Goal: Task Accomplishment & Management: Manage account settings

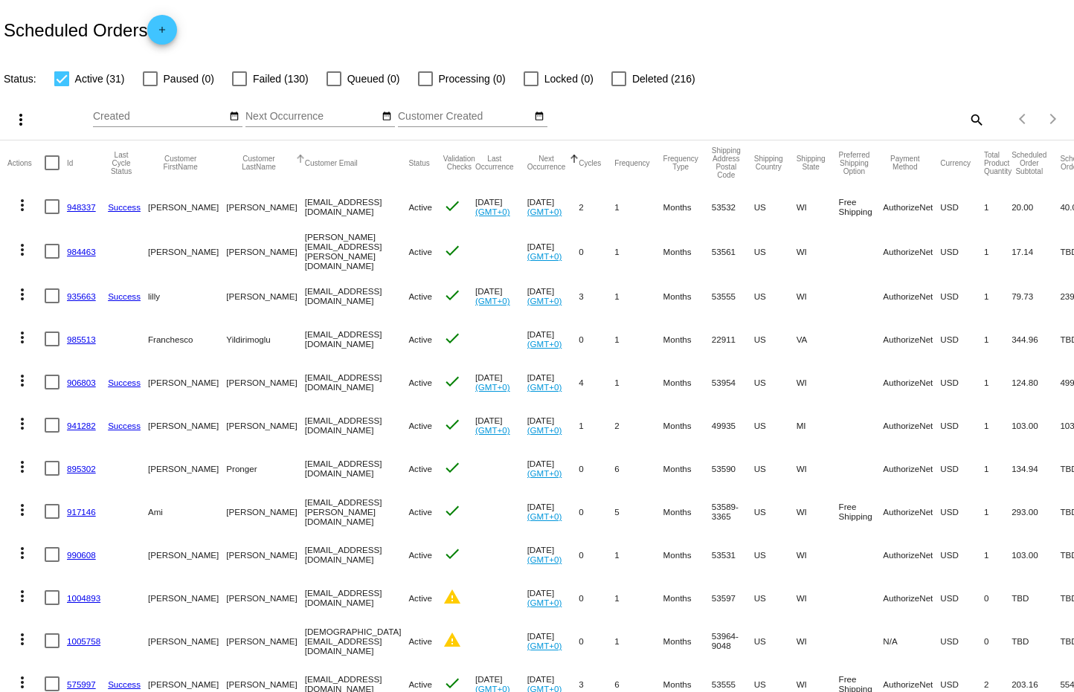
click at [226, 162] on button "Customer LastName" at bounding box center [258, 163] width 65 height 16
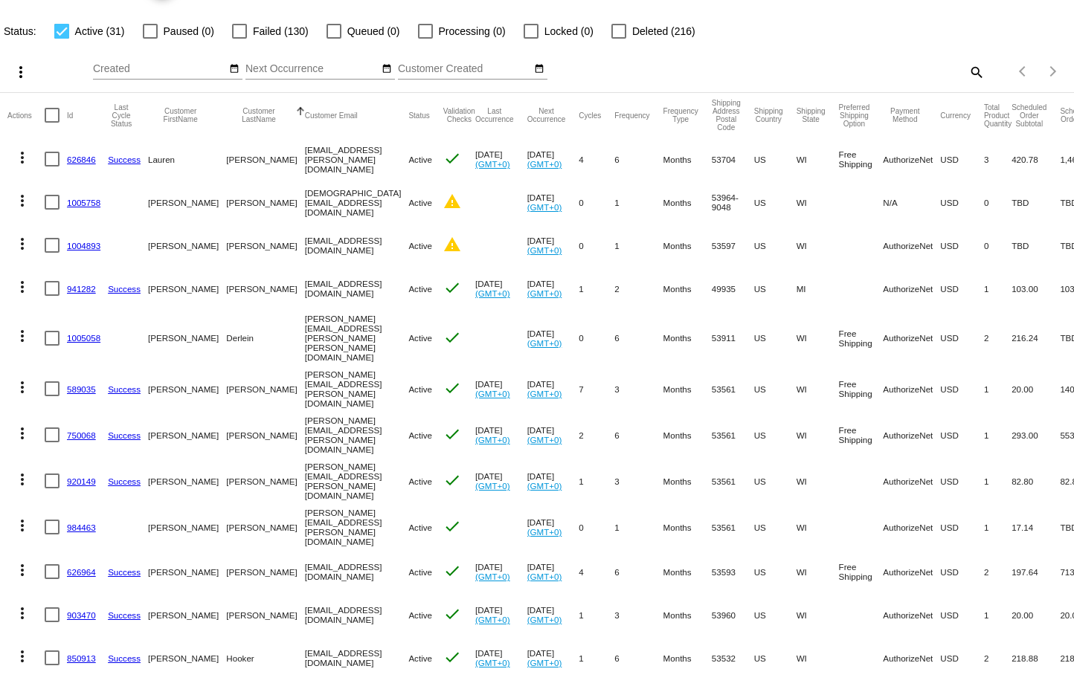
scroll to position [67, 0]
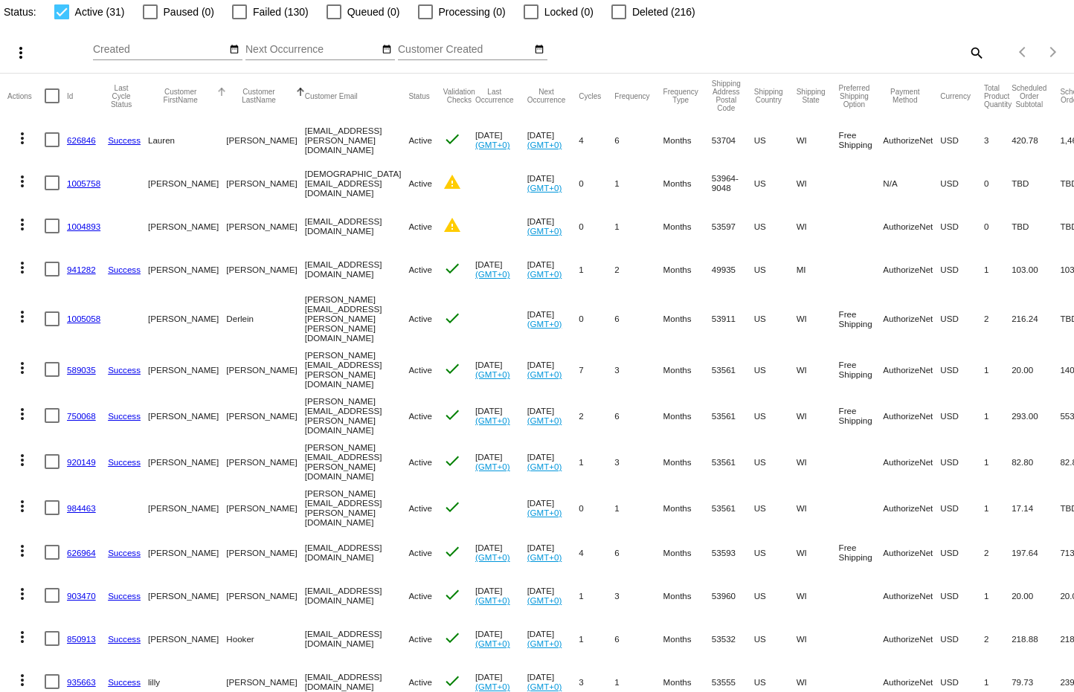
click at [164, 97] on button "Customer FirstName" at bounding box center [180, 96] width 65 height 16
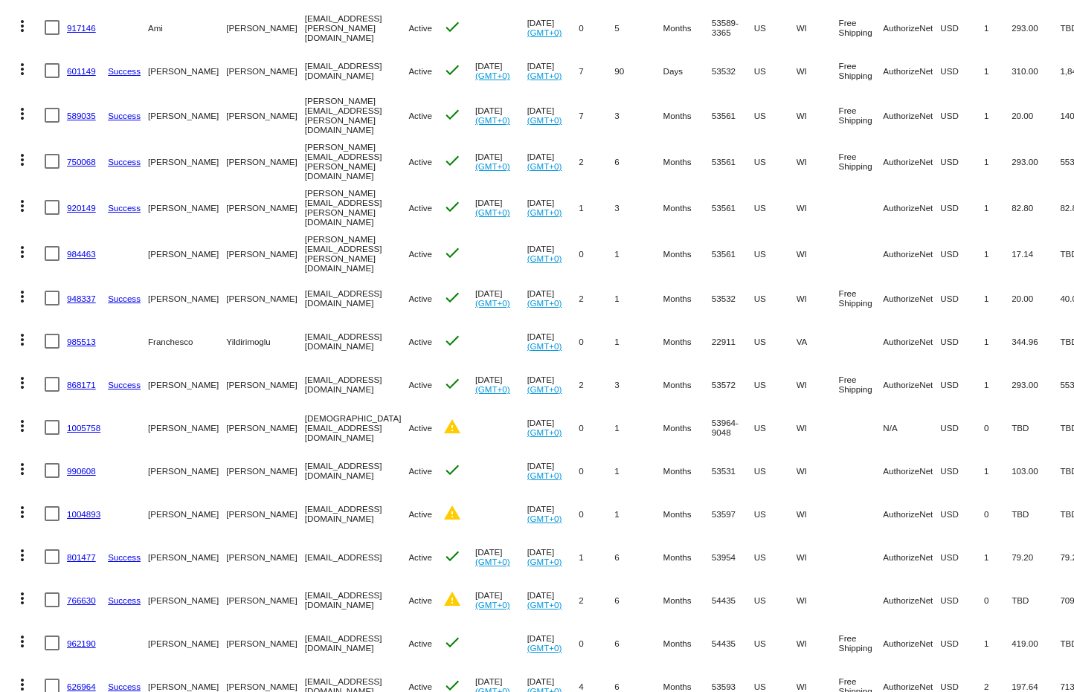
scroll to position [0, 0]
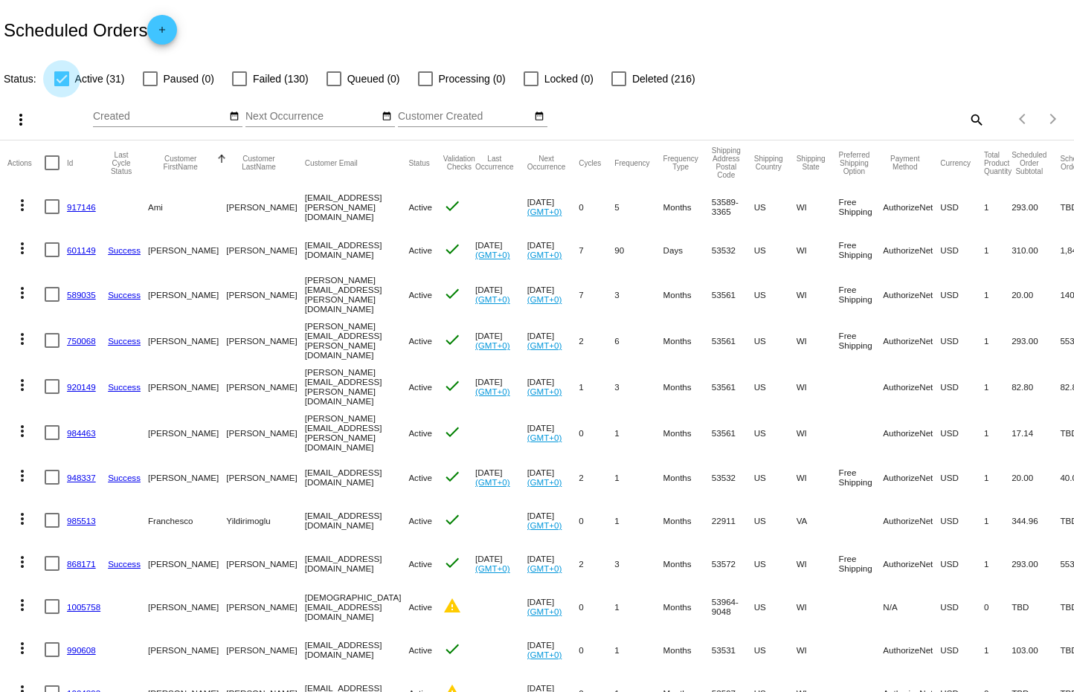
click at [64, 83] on div at bounding box center [61, 78] width 15 height 15
click at [62, 86] on input "Active (31)" at bounding box center [61, 86] width 1 height 1
checkbox input "false"
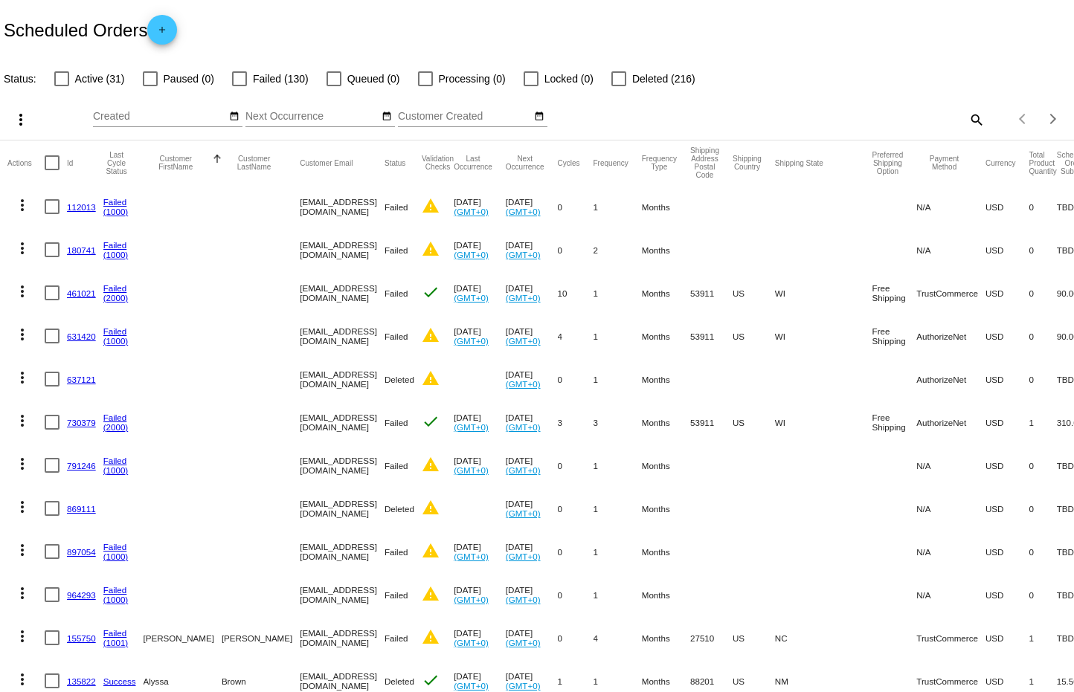
click at [619, 79] on div at bounding box center [618, 78] width 15 height 15
click at [619, 86] on input "Deleted (216)" at bounding box center [618, 86] width 1 height 1
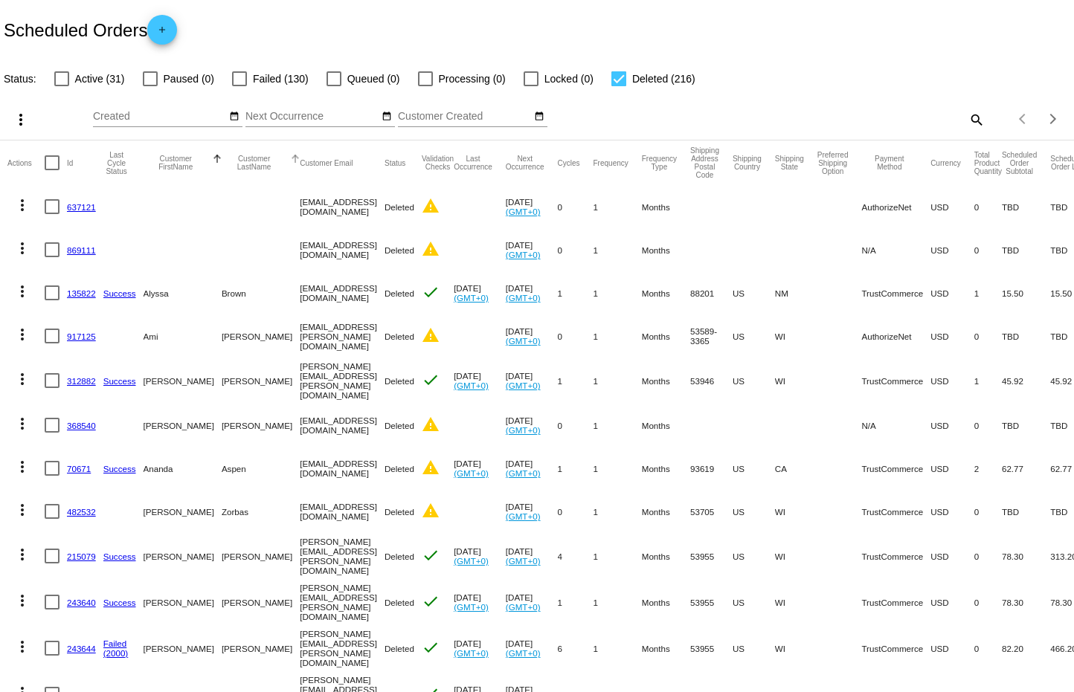
click at [222, 163] on button "Customer LastName" at bounding box center [254, 163] width 65 height 16
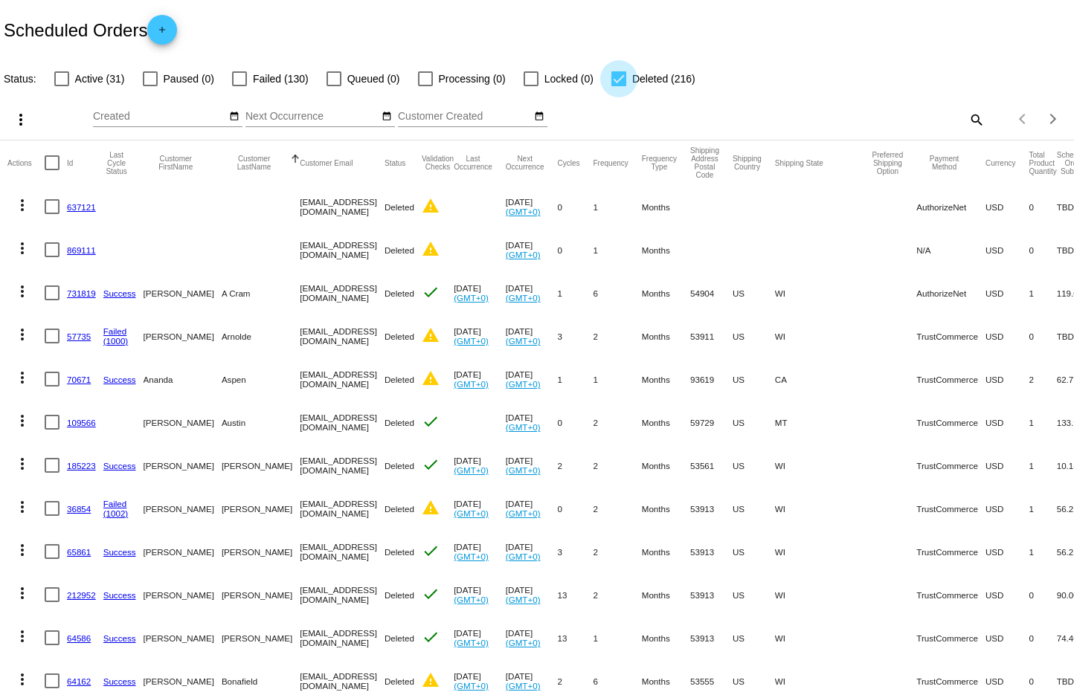
click at [613, 77] on div at bounding box center [618, 78] width 15 height 15
click at [618, 86] on input "Deleted (216)" at bounding box center [618, 86] width 1 height 1
checkbox input "false"
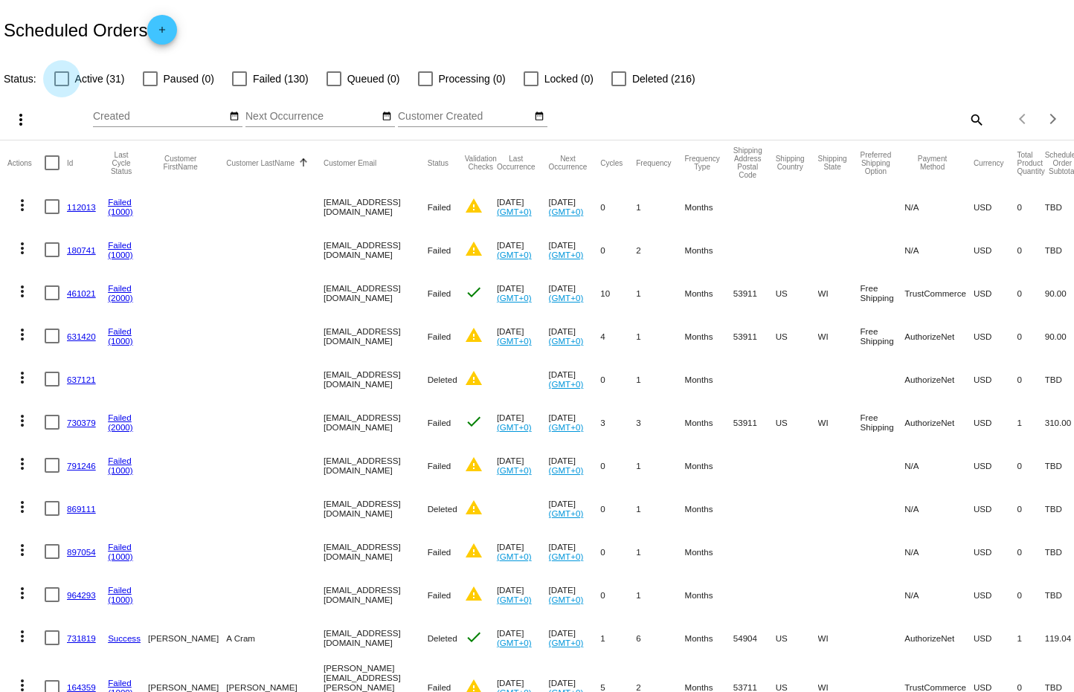
click at [61, 77] on div at bounding box center [61, 78] width 15 height 15
click at [61, 86] on input "Active (31)" at bounding box center [61, 86] width 1 height 1
checkbox input "true"
